Goal: Task Accomplishment & Management: Manage account settings

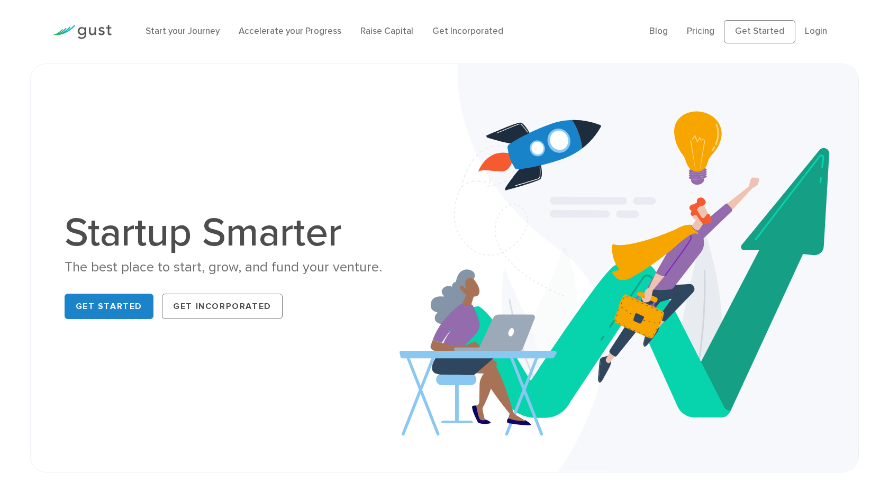
click at [820, 40] on ul "Blog FAQ Pricing Get Started Login Login" at bounding box center [742, 31] width 187 height 23
click at [820, 37] on li "Login" at bounding box center [816, 32] width 22 height 14
click at [821, 34] on link "Login" at bounding box center [816, 31] width 22 height 11
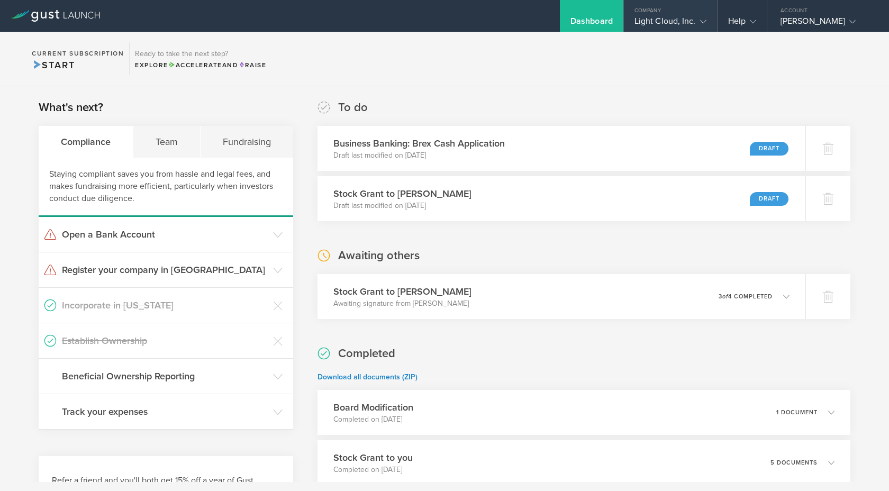
click at [697, 24] on div "Light Cloud, Inc." at bounding box center [670, 24] width 93 height 16
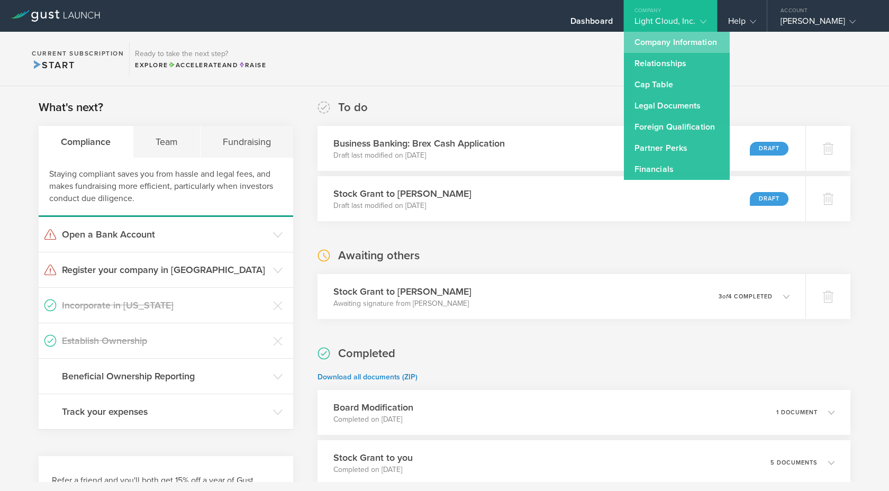
click at [685, 51] on link "Company Information" at bounding box center [677, 42] width 106 height 21
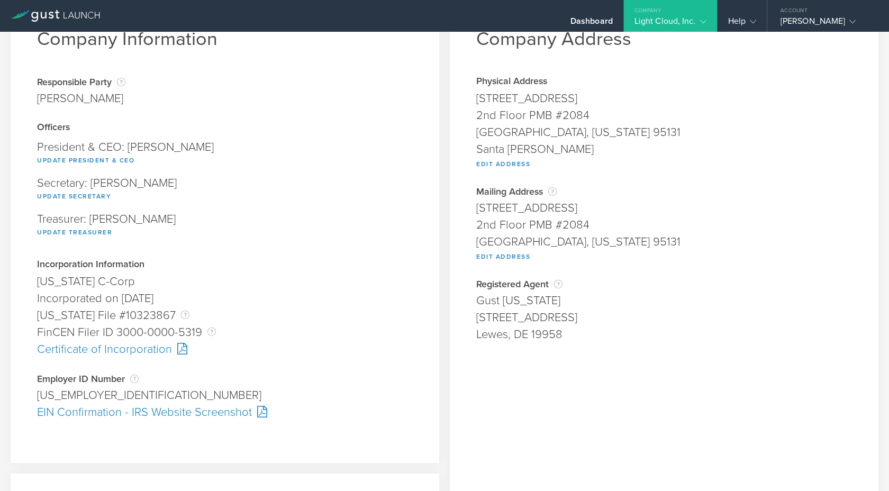
scroll to position [55, 0]
drag, startPoint x: 241, startPoint y: 237, endPoint x: 256, endPoint y: 232, distance: 15.6
click at [256, 231] on div "Update Treasurer" at bounding box center [225, 231] width 376 height 14
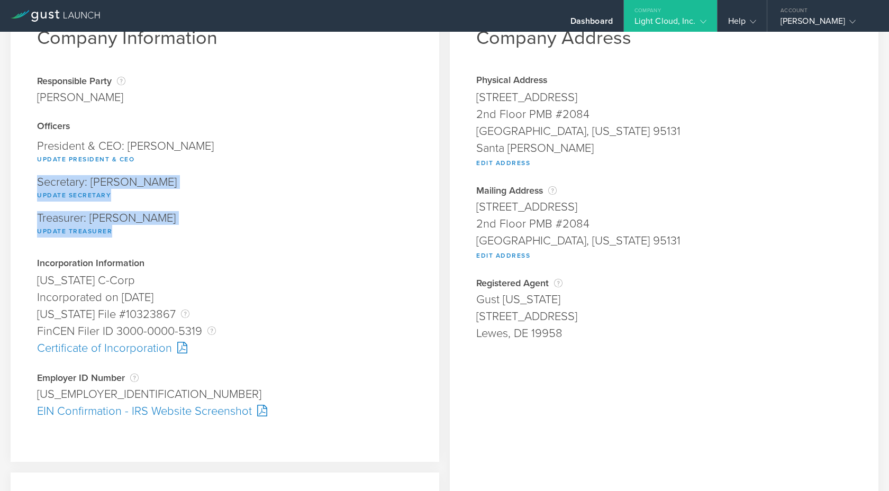
drag, startPoint x: 256, startPoint y: 232, endPoint x: 277, endPoint y: 209, distance: 31.1
click at [276, 202] on div "Officers President & CEO: Julia Honorata Kafarska Update President & CEO Secret…" at bounding box center [225, 182] width 376 height 121
click at [277, 209] on div "Treasurer: Julia Honorata Kafarska Update Treasurer" at bounding box center [225, 225] width 376 height 36
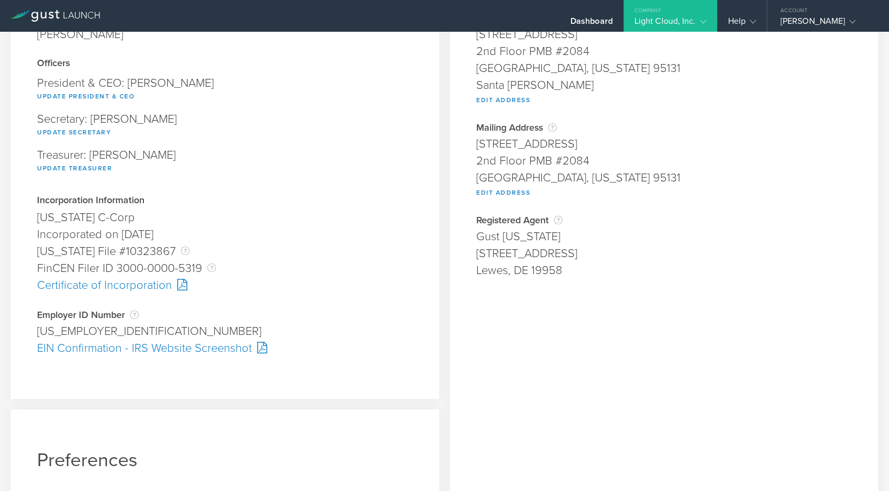
scroll to position [0, 0]
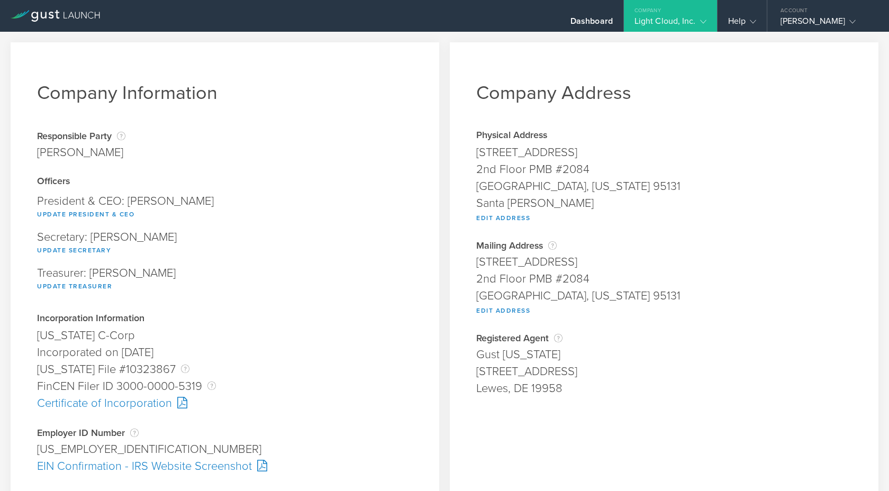
click at [696, 18] on gust-icon at bounding box center [701, 21] width 11 height 11
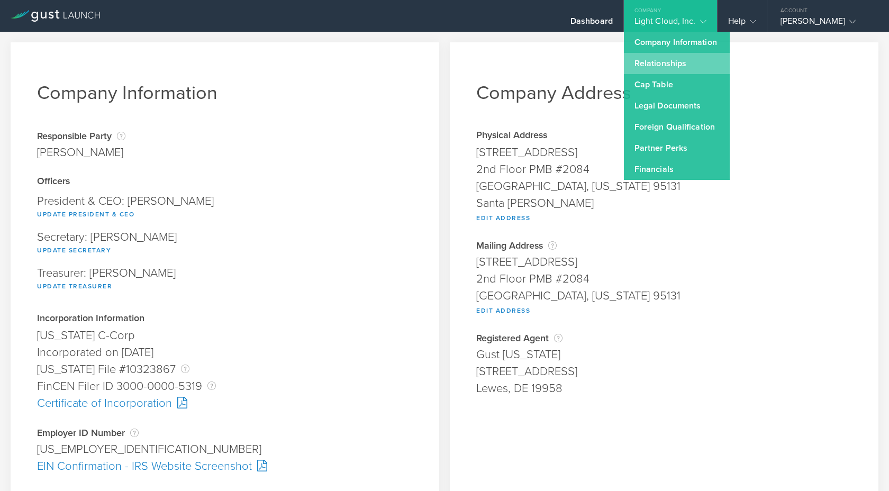
click at [670, 68] on link "Relationships" at bounding box center [677, 63] width 106 height 21
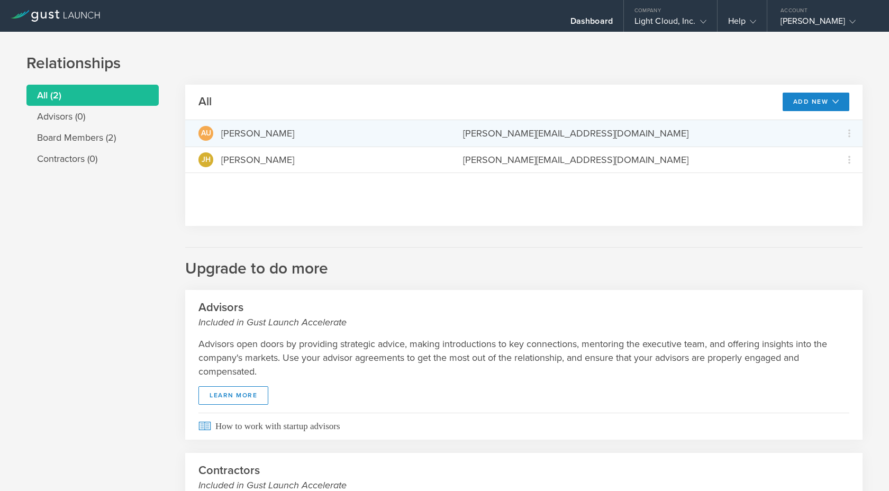
click at [438, 134] on div "AU Alexis Ungerer alexis@light-cloud.com Grant Common Stock" at bounding box center [523, 133] width 677 height 26
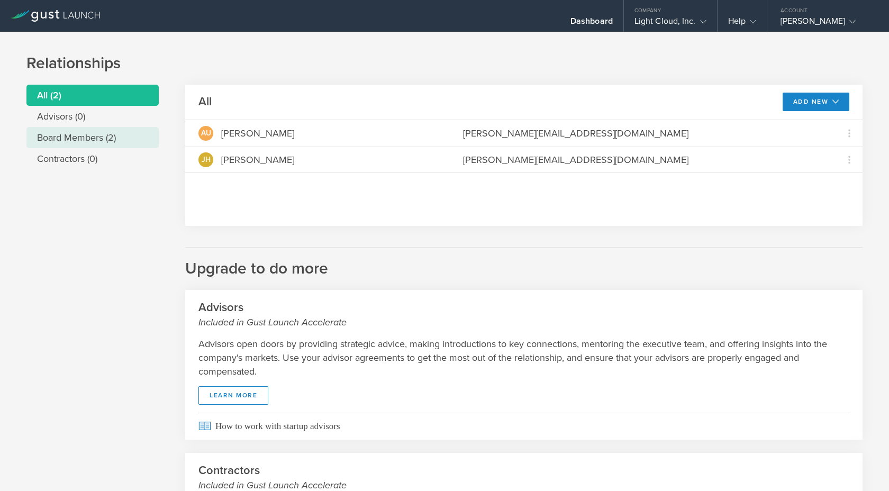
click at [100, 135] on li "Board Members (2)" at bounding box center [92, 137] width 132 height 21
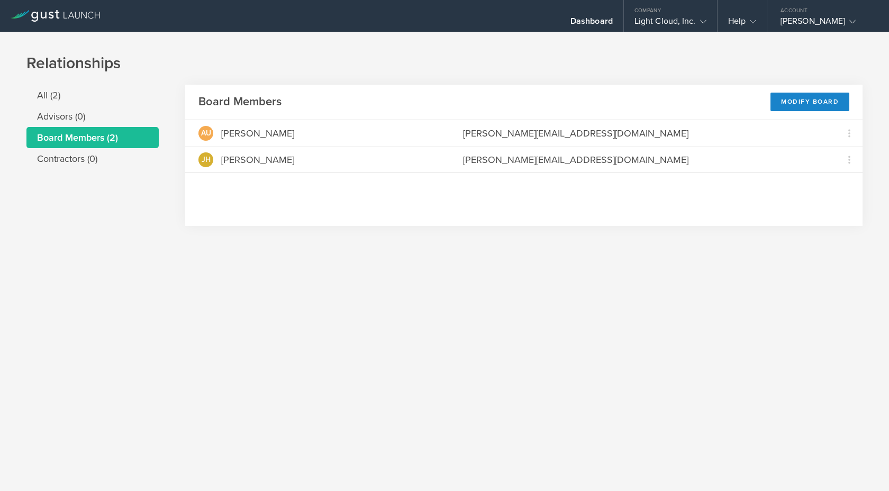
drag, startPoint x: 418, startPoint y: 259, endPoint x: 378, endPoint y: 329, distance: 80.8
click at [378, 329] on div "Relationships All (2) Advisors (0) Board Members (2) Contractors (0) Board Memb…" at bounding box center [444, 261] width 889 height 459
click at [373, 350] on div "Relationships All (2) Advisors (0) Board Members (2) Contractors (0) Board Memb…" at bounding box center [444, 261] width 889 height 459
